Goal: Transaction & Acquisition: Purchase product/service

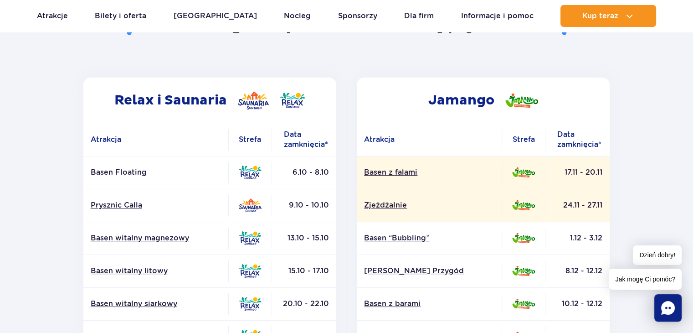
scroll to position [91, 0]
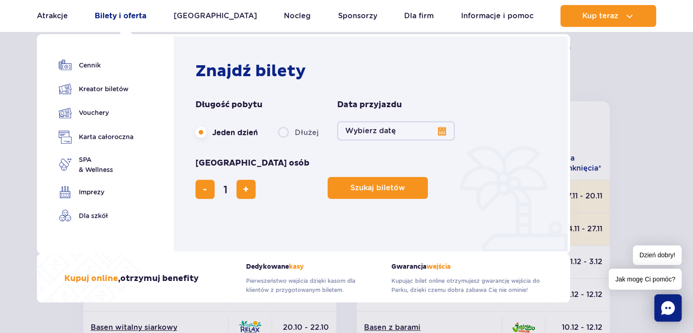
click at [119, 11] on link "Bilety i oferta" at bounding box center [121, 16] width 52 height 22
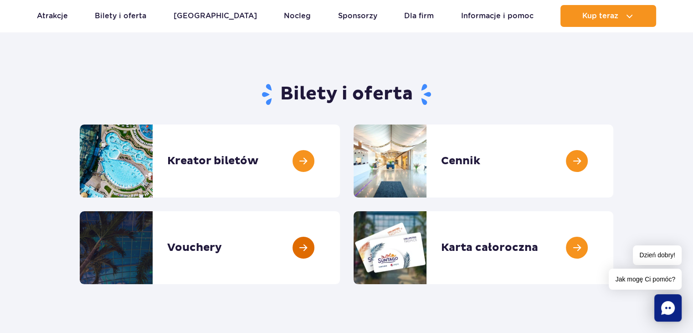
scroll to position [46, 0]
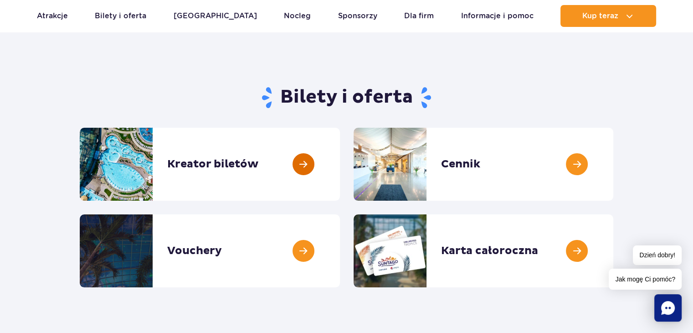
click at [340, 161] on link at bounding box center [340, 164] width 0 height 73
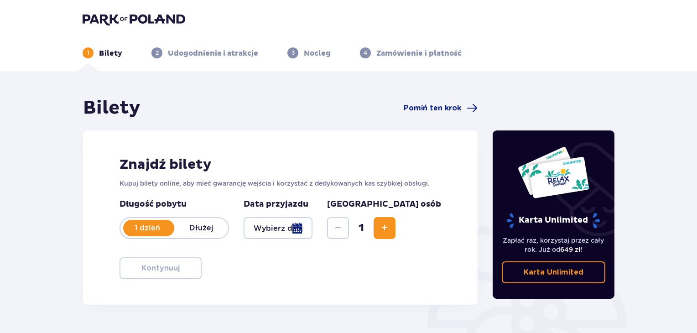
click at [308, 238] on div at bounding box center [277, 228] width 69 height 22
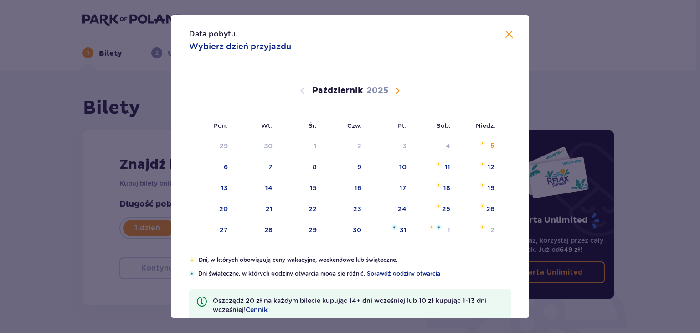
click at [396, 93] on span "Następny miesiąc" at bounding box center [397, 90] width 11 height 11
click at [301, 89] on span "Poprzedni miesiąc" at bounding box center [302, 90] width 11 height 11
click at [223, 226] on div "27" at bounding box center [224, 229] width 8 height 9
type input "27.10.25"
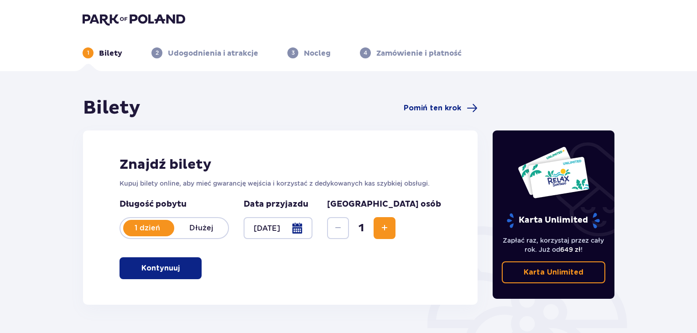
click at [390, 232] on span "Zwiększ" at bounding box center [384, 227] width 11 height 11
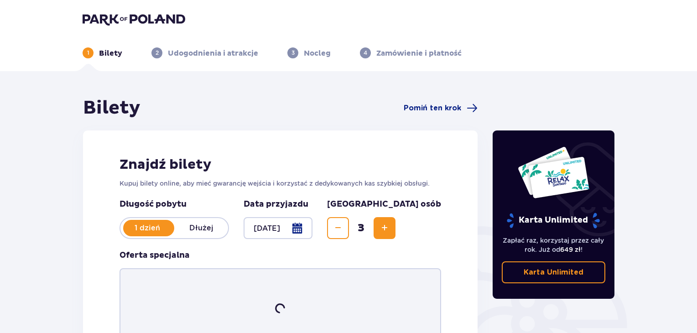
click at [390, 232] on span "Zwiększ" at bounding box center [384, 227] width 11 height 11
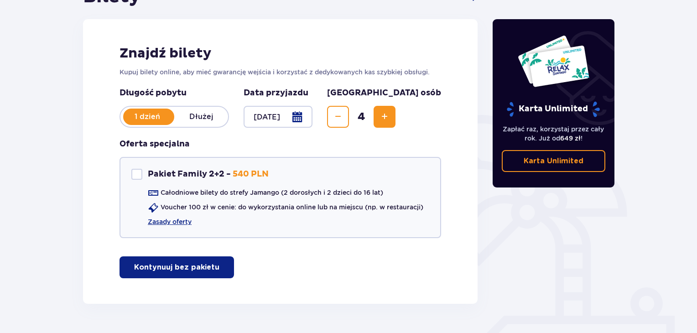
scroll to position [137, 0]
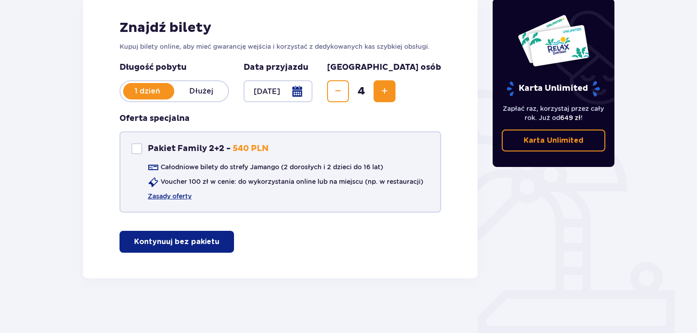
click at [167, 147] on p "Pakiet Family 2+2 -" at bounding box center [189, 148] width 83 height 11
checkbox input "true"
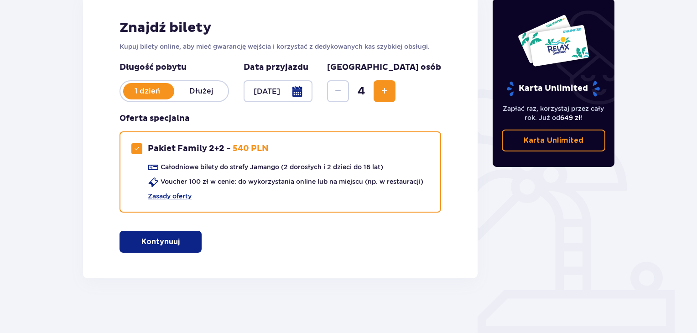
click at [171, 243] on p "Kontynuuj" at bounding box center [160, 242] width 38 height 10
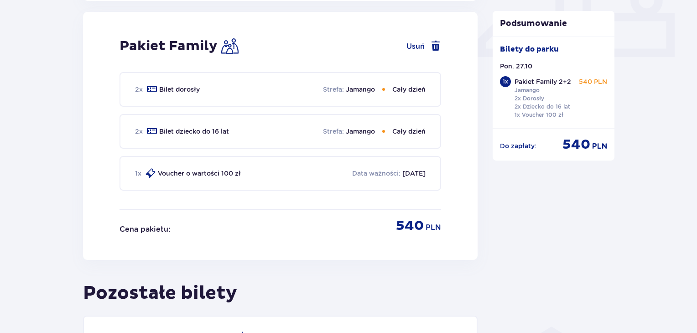
scroll to position [414, 0]
click at [352, 129] on p "Jamango" at bounding box center [360, 130] width 29 height 9
click at [361, 128] on p "Jamango" at bounding box center [360, 130] width 29 height 9
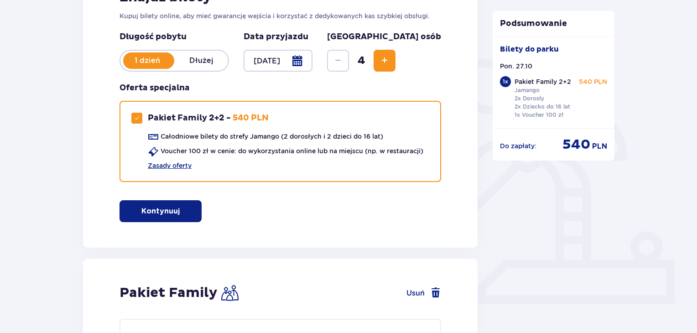
scroll to position [119, 0]
